Goal: Information Seeking & Learning: Learn about a topic

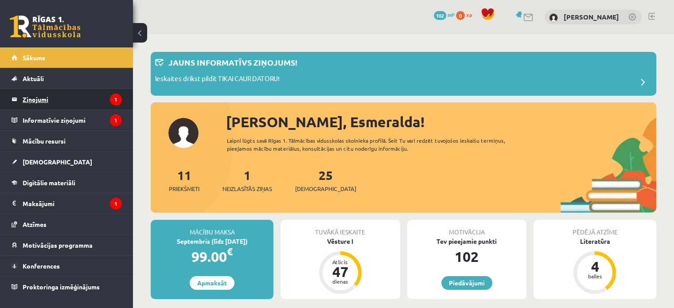
drag, startPoint x: 50, startPoint y: 88, endPoint x: 48, endPoint y: 99, distance: 10.8
click at [48, 99] on li "Ziņojumi 1" at bounding box center [66, 99] width 133 height 21
click at [46, 99] on legend "Ziņojumi 1" at bounding box center [72, 99] width 99 height 20
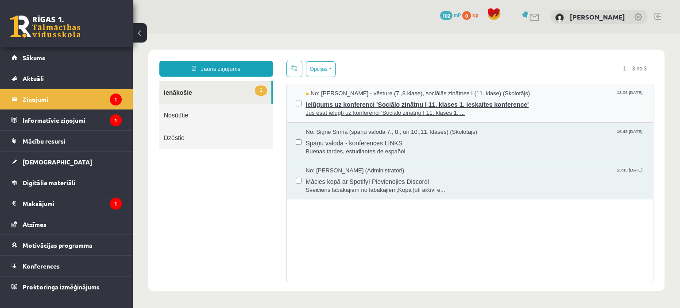
click at [345, 101] on span "Ielūgums uz konferenci 'Sociālo zinātņu I 11. klases 1. ieskaites konference'" at bounding box center [475, 103] width 339 height 11
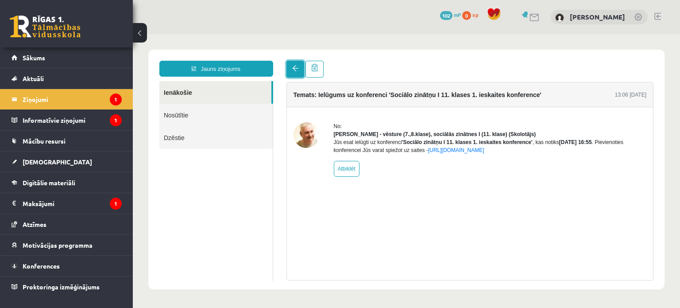
click at [290, 68] on link at bounding box center [295, 69] width 18 height 17
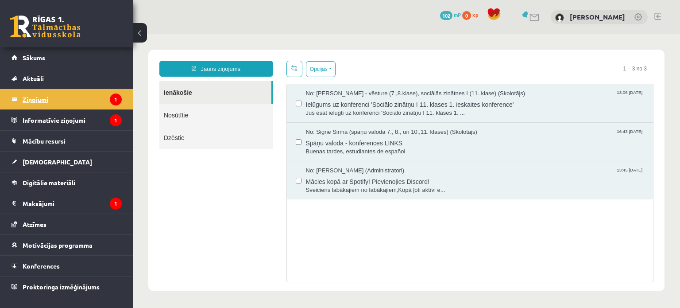
click at [111, 96] on icon "1" at bounding box center [116, 99] width 12 height 12
click at [79, 116] on legend "Informatīvie ziņojumi 1" at bounding box center [72, 120] width 99 height 20
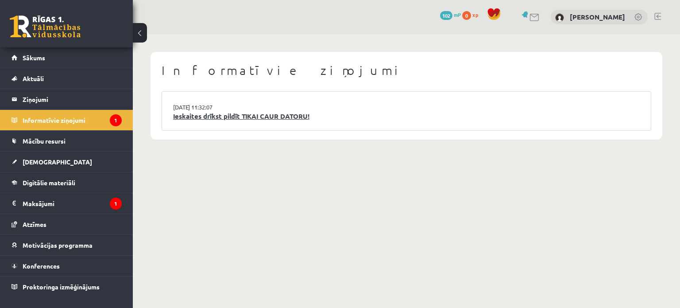
click at [214, 116] on link "Ieskaites drīkst pildīt TIKAI CAUR DATORU!" at bounding box center [406, 116] width 467 height 10
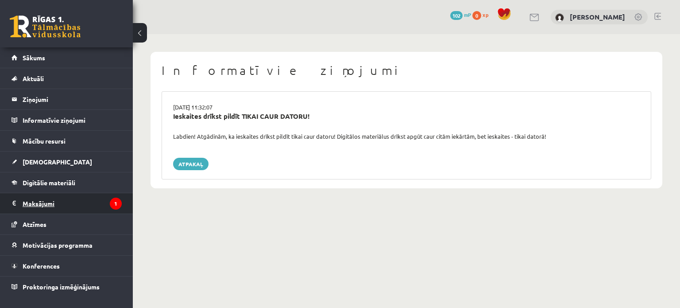
click at [84, 198] on legend "Maksājumi 1" at bounding box center [72, 203] width 99 height 20
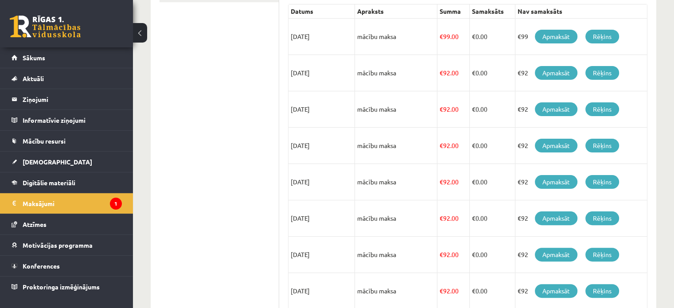
scroll to position [206, 0]
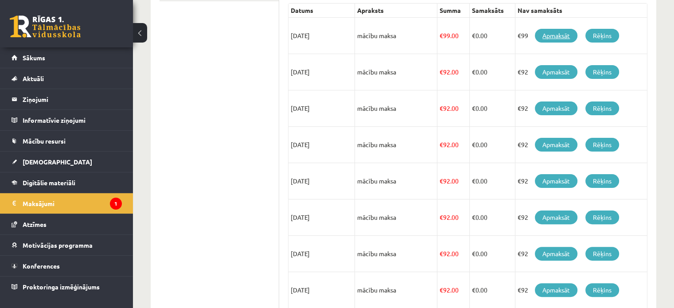
click at [557, 35] on link "Apmaksāt" at bounding box center [555, 36] width 43 height 14
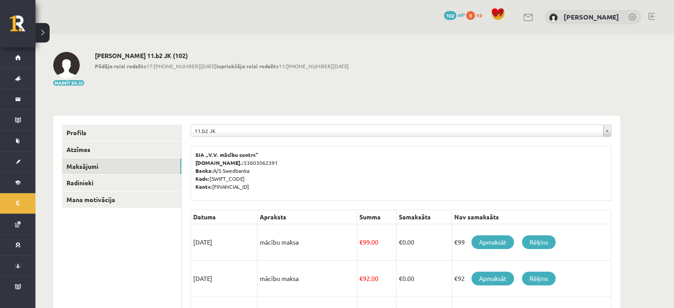
scroll to position [206, 0]
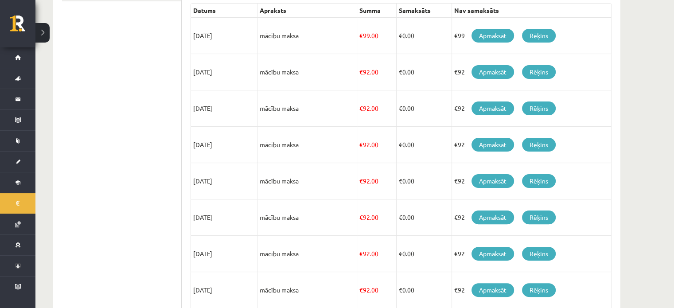
click at [43, 35] on button at bounding box center [42, 32] width 14 height 19
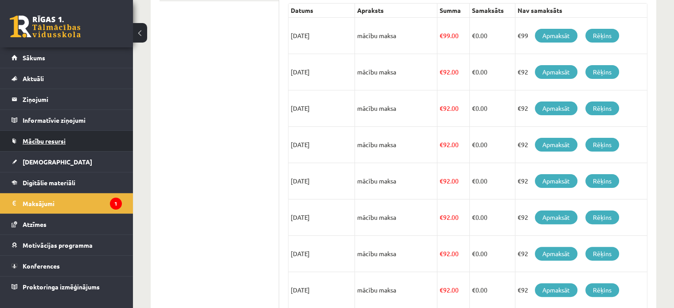
click at [66, 138] on span "Mācību resursi" at bounding box center [44, 141] width 43 height 8
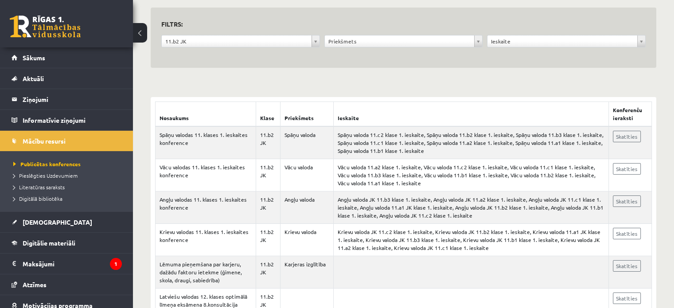
scroll to position [126, 0]
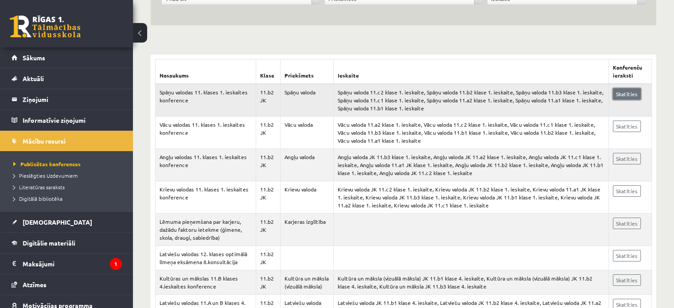
click at [624, 93] on link "Skatīties" at bounding box center [626, 94] width 28 height 12
click at [630, 159] on link "Skatīties" at bounding box center [626, 159] width 28 height 12
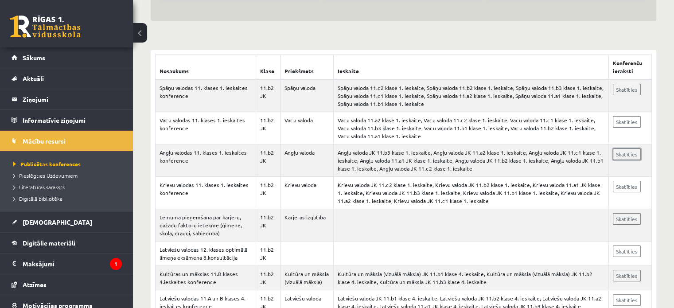
scroll to position [96, 0]
